Goal: Task Accomplishment & Management: Manage account settings

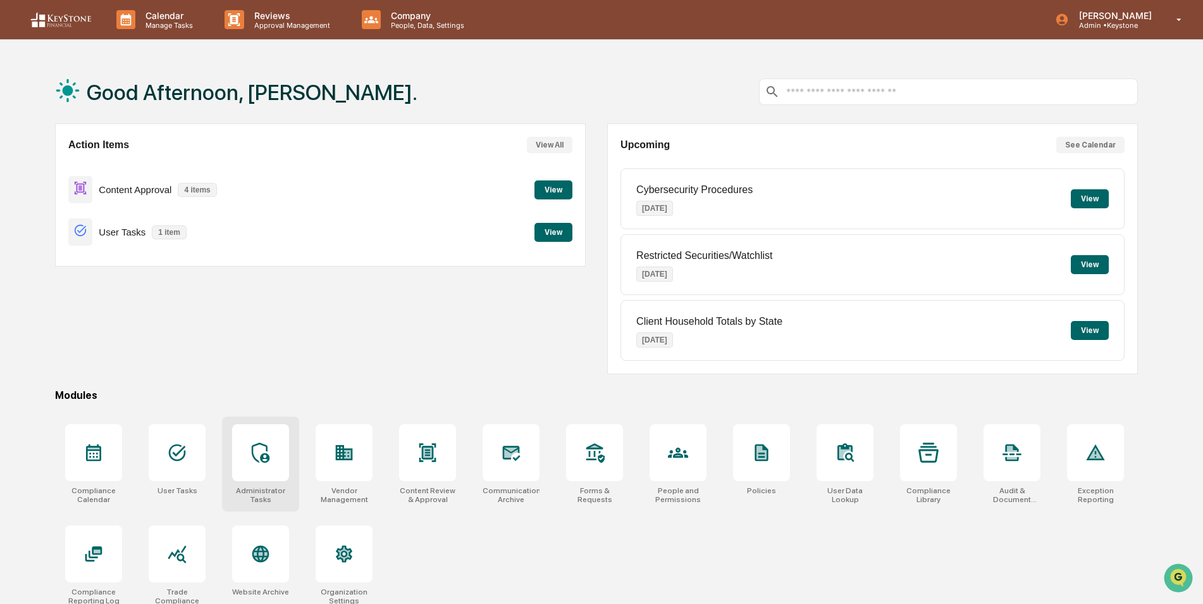
click at [259, 478] on div at bounding box center [260, 452] width 57 height 57
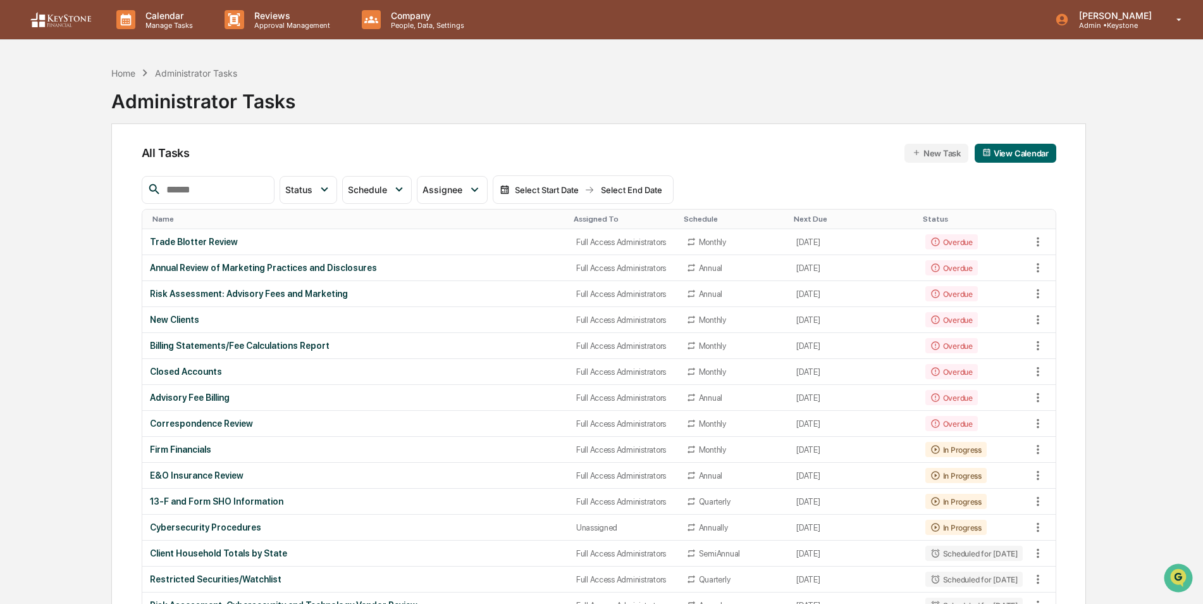
click at [244, 196] on input "text" at bounding box center [215, 190] width 108 height 16
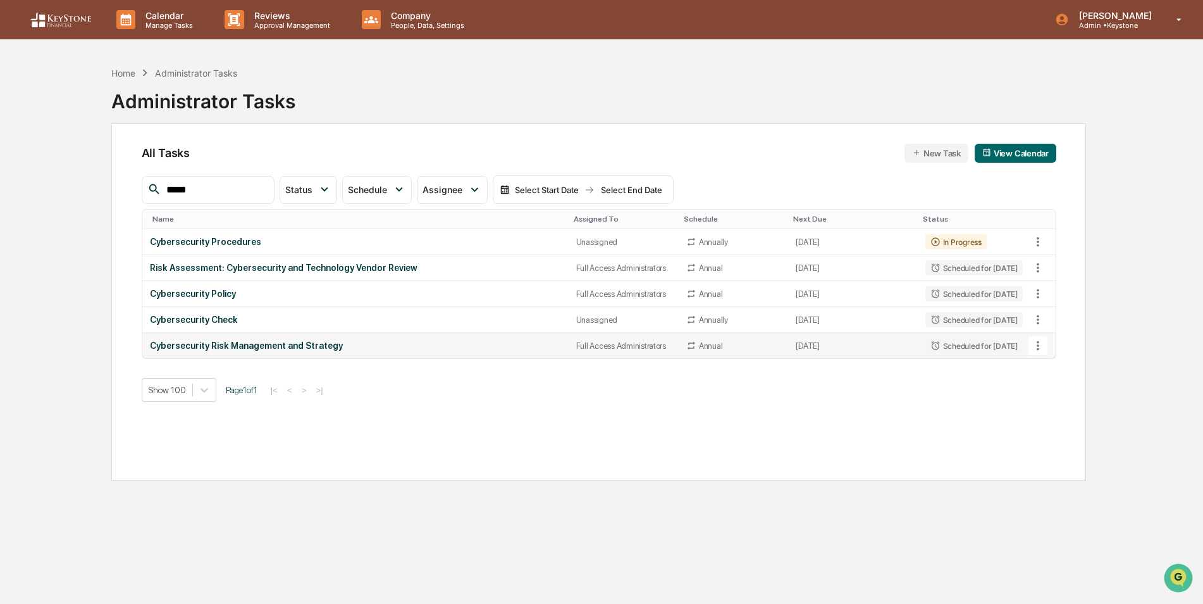
click at [1042, 344] on icon at bounding box center [1038, 346] width 14 height 14
click at [1059, 416] on li "Delete Task" at bounding box center [1085, 414] width 101 height 23
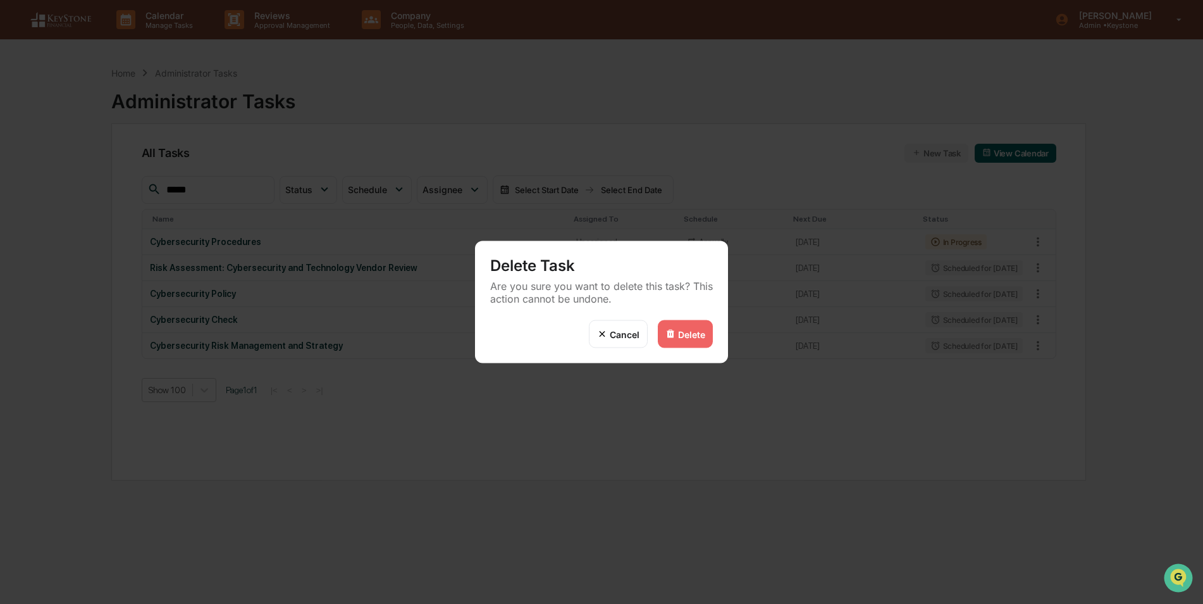
click at [687, 335] on div "Delete" at bounding box center [691, 333] width 27 height 11
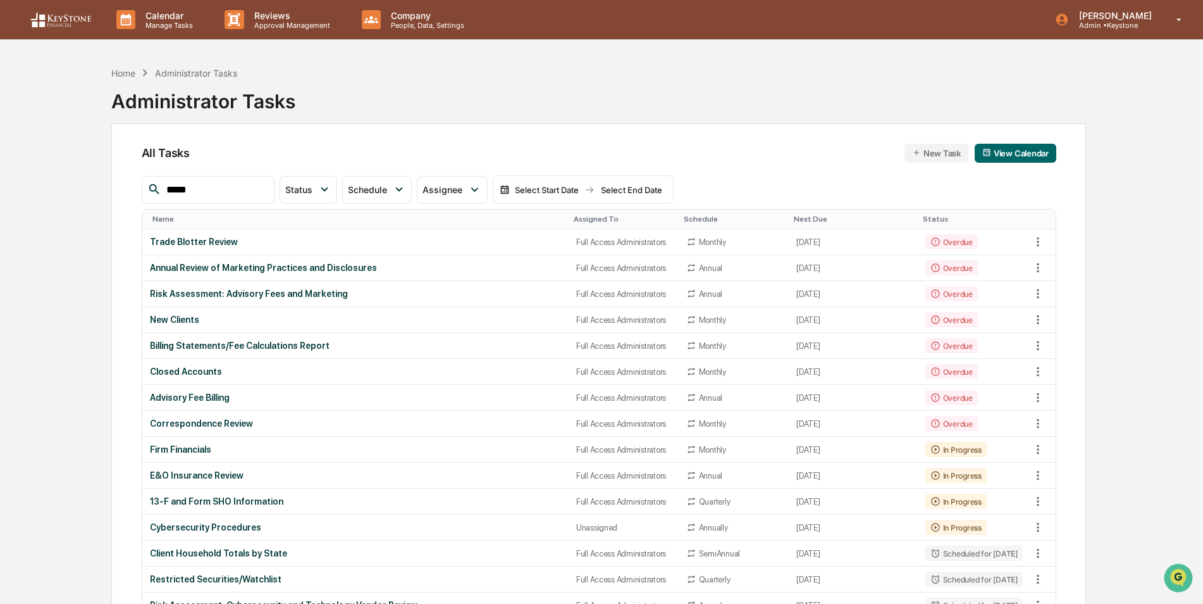
click at [227, 188] on input "*****" at bounding box center [215, 190] width 108 height 16
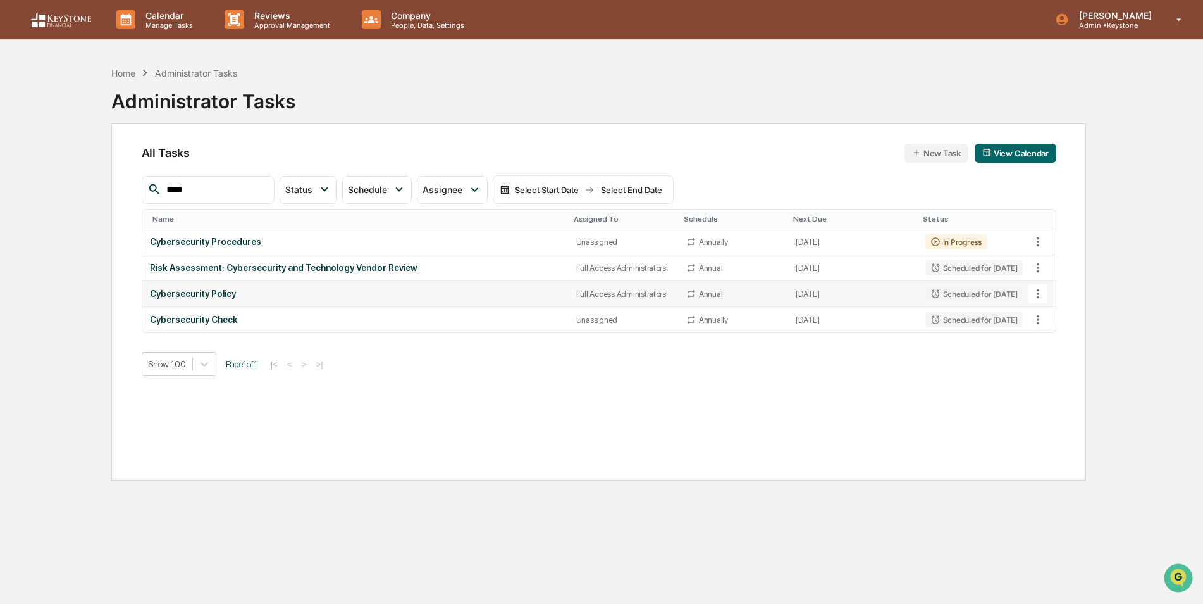
type input "****"
click at [1041, 290] on icon at bounding box center [1038, 294] width 14 height 14
click at [1053, 359] on img at bounding box center [1050, 363] width 10 height 10
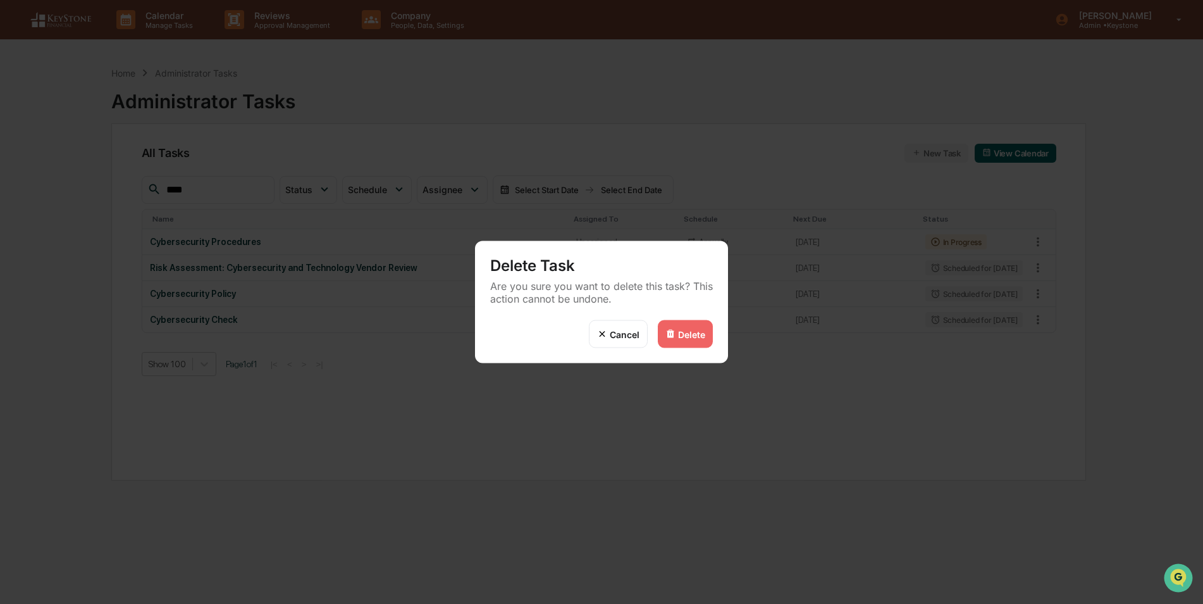
click at [689, 339] on div "Delete" at bounding box center [685, 334] width 55 height 28
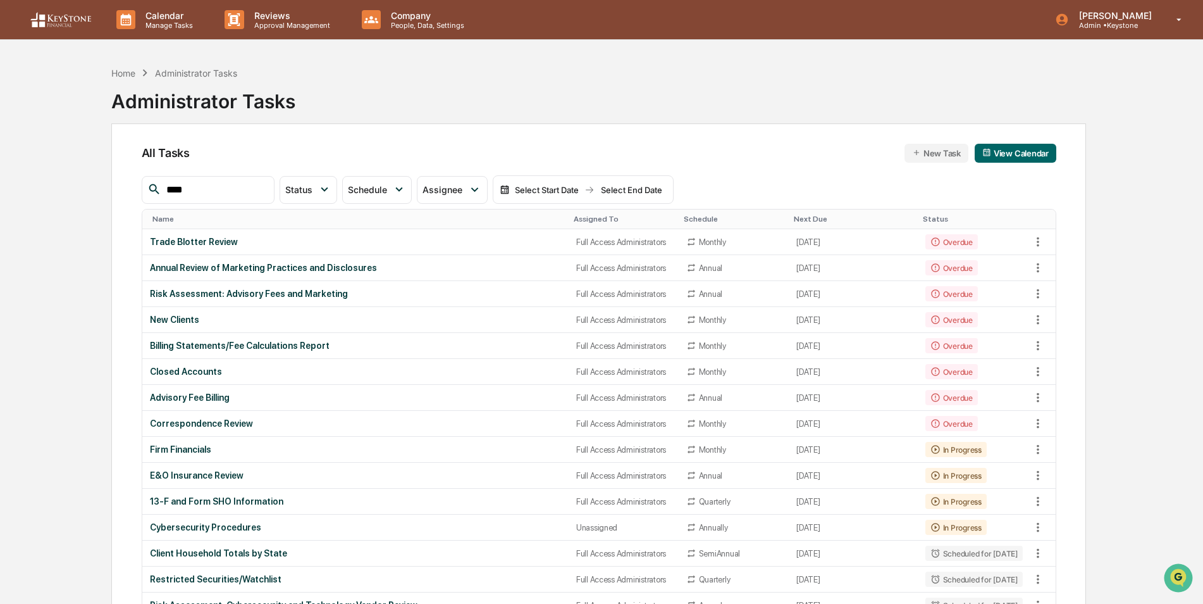
click at [574, 221] on div "Assigned To" at bounding box center [624, 218] width 100 height 9
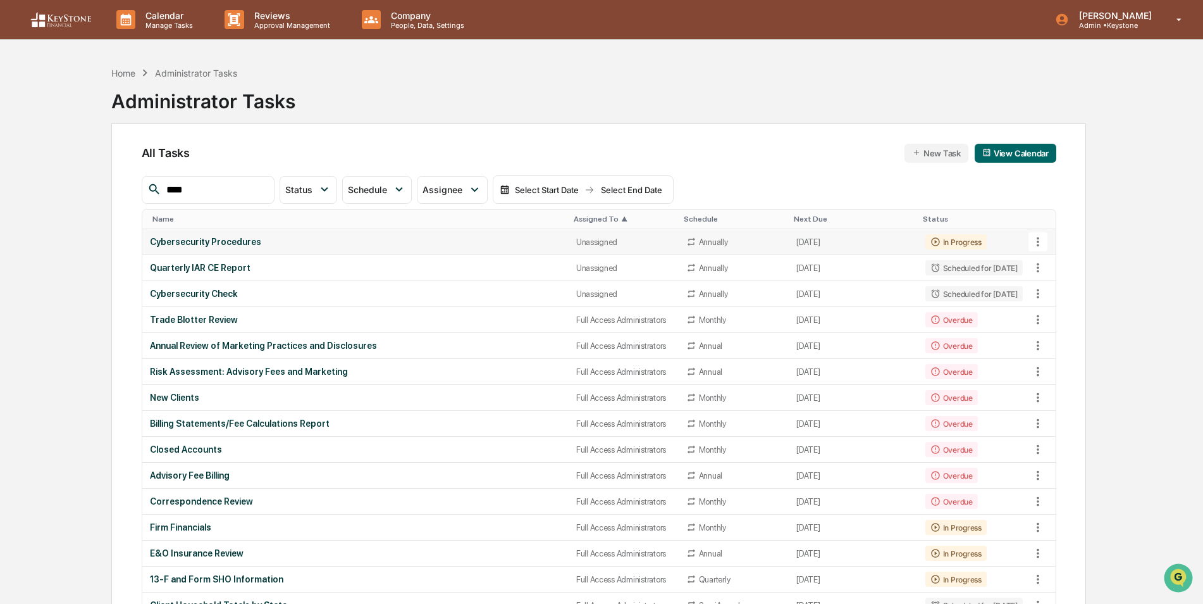
click at [471, 236] on td "Cybersecurity Procedures" at bounding box center [355, 242] width 426 height 26
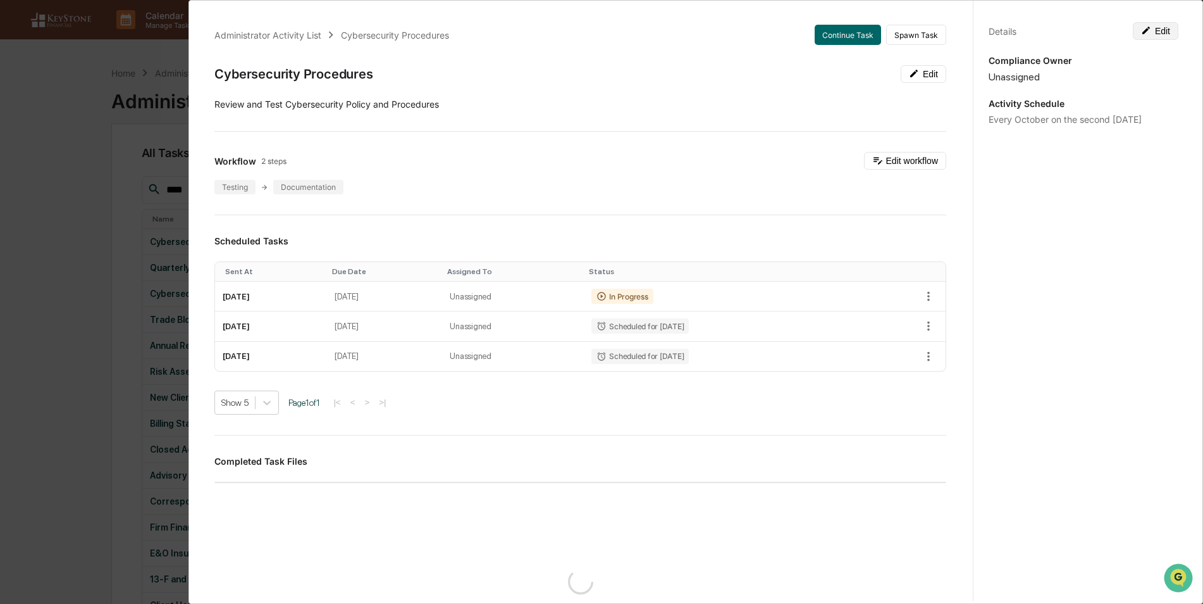
click at [1171, 30] on button "Edit" at bounding box center [1156, 31] width 46 height 18
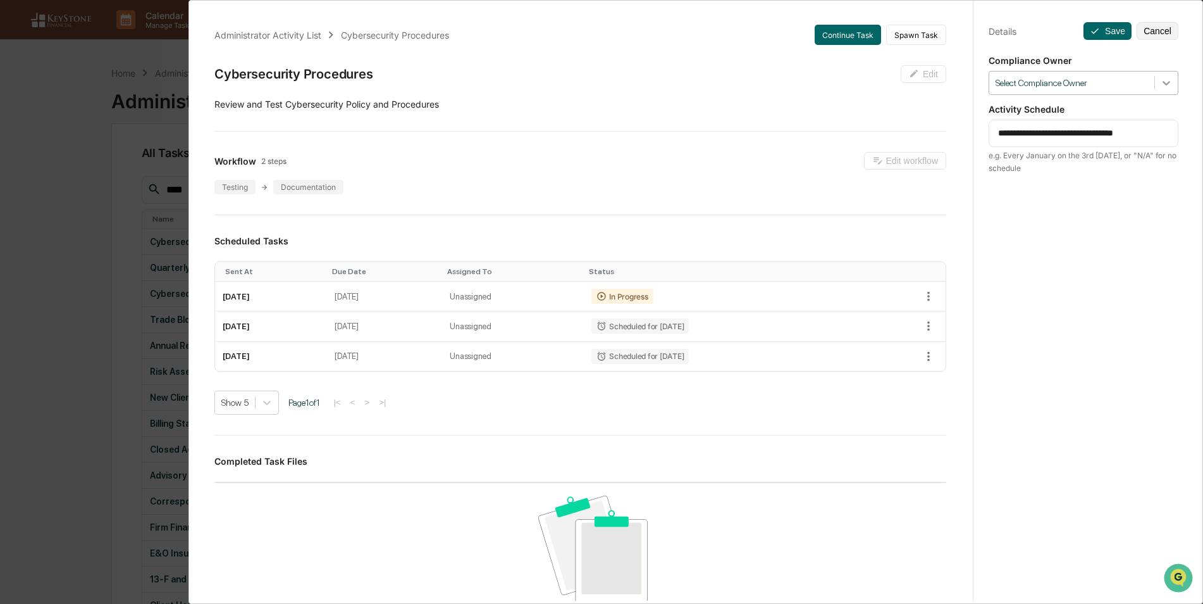
click at [1162, 85] on icon at bounding box center [1166, 83] width 13 height 13
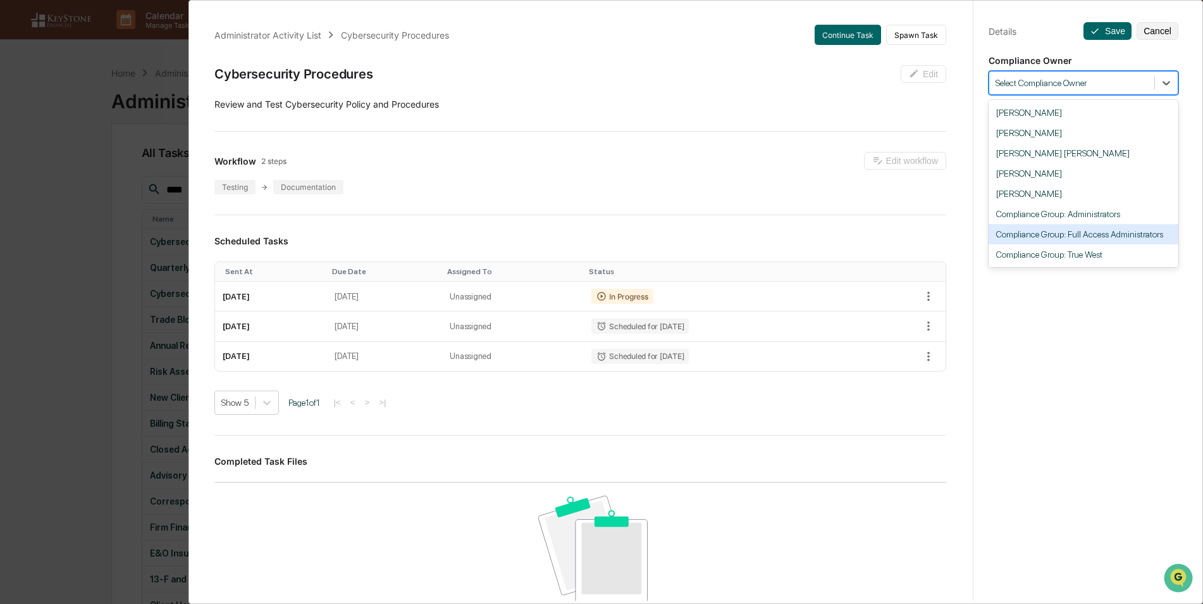
click at [1093, 235] on div "Compliance Group: Full Access Administrators" at bounding box center [1084, 234] width 190 height 20
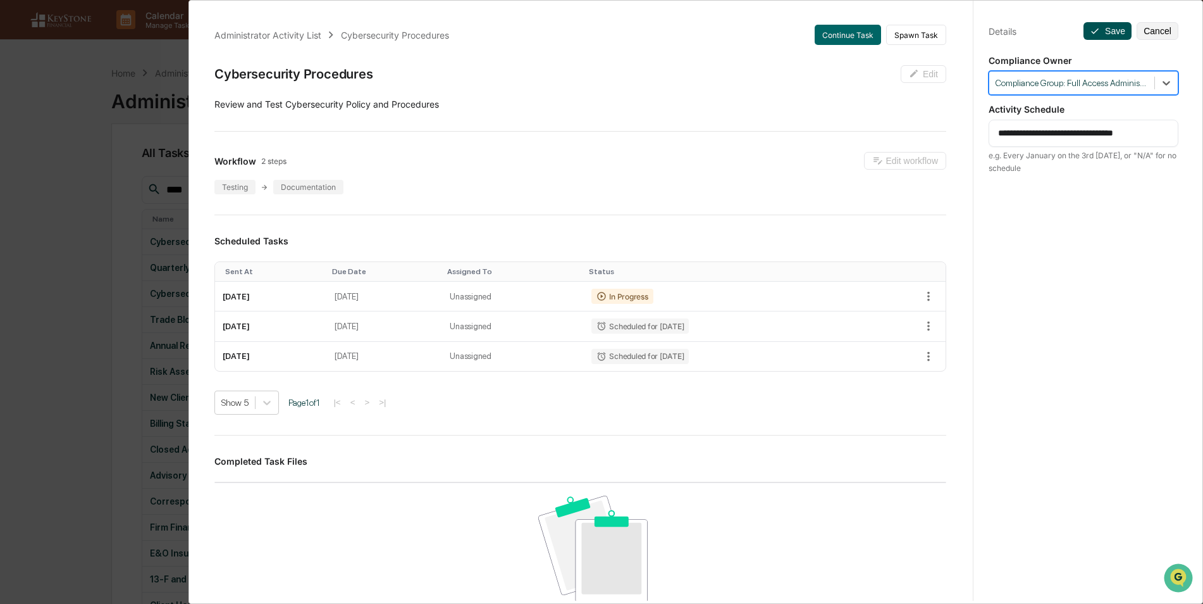
click at [1103, 31] on button "Save" at bounding box center [1108, 31] width 48 height 18
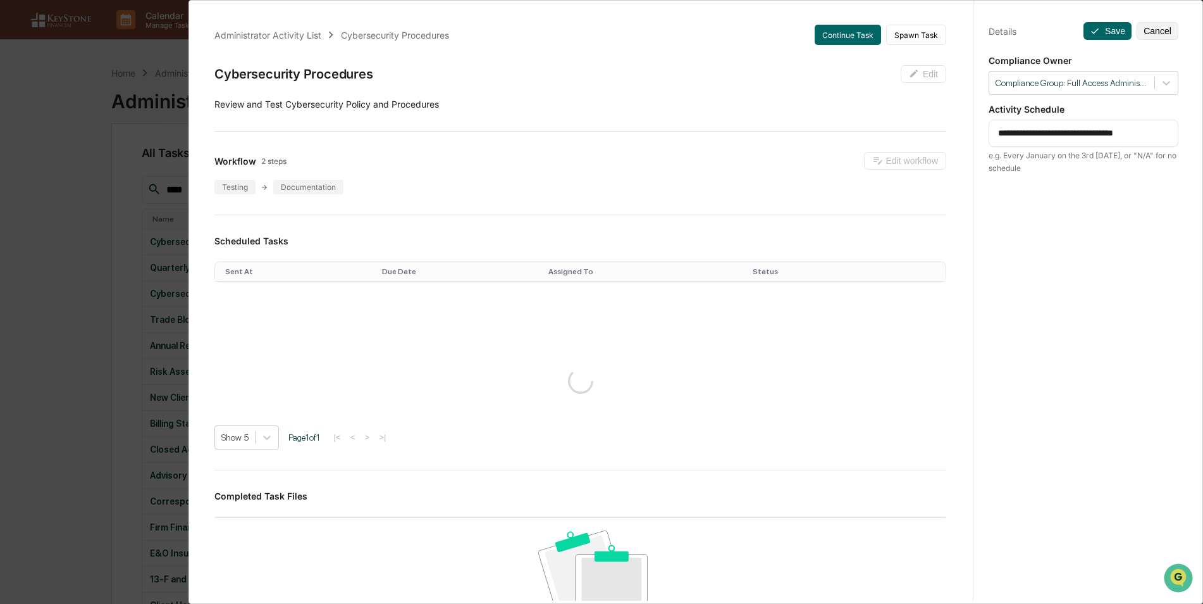
click at [86, 213] on div "**********" at bounding box center [601, 302] width 1203 height 604
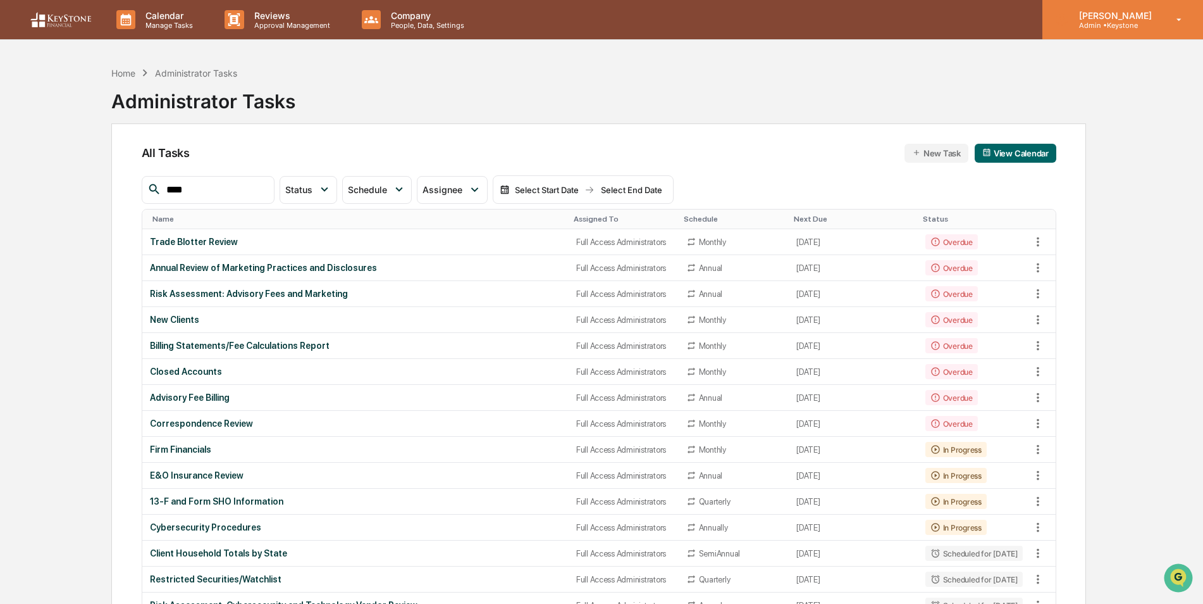
click at [1113, 21] on p "Admin • Keystone" at bounding box center [1113, 25] width 89 height 9
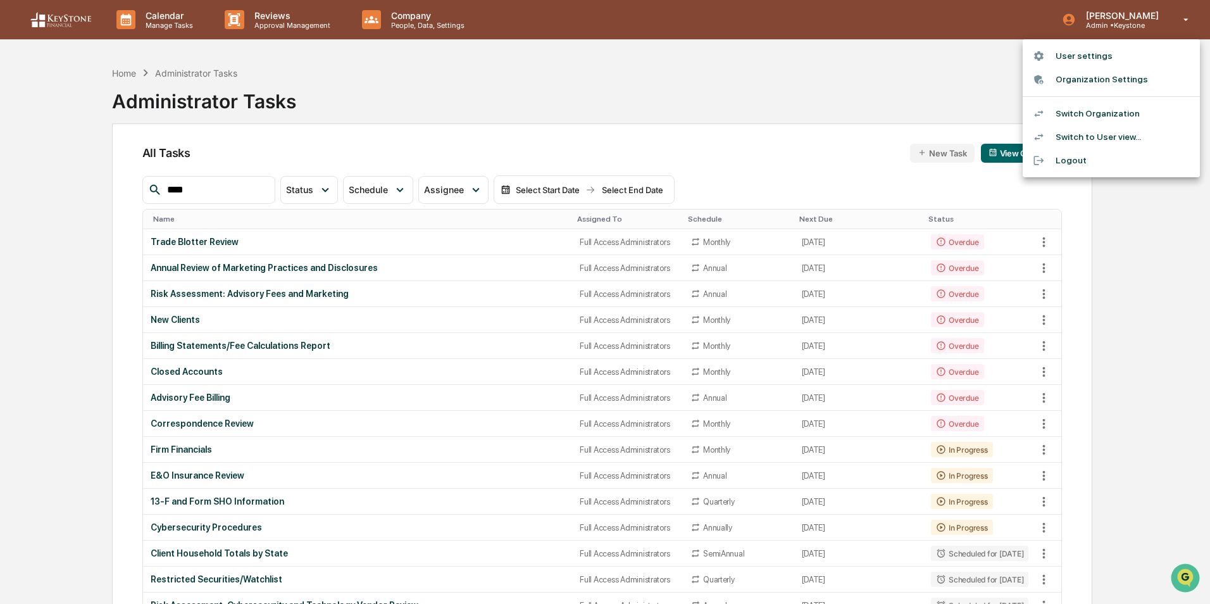
click at [1113, 109] on li "Switch Organization" at bounding box center [1110, 113] width 177 height 23
